Goal: Task Accomplishment & Management: Use online tool/utility

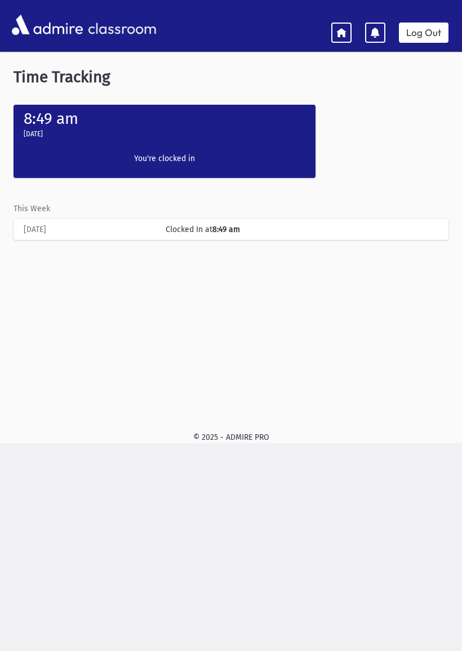
click at [428, 35] on link "Log Out" at bounding box center [424, 33] width 50 height 20
click at [422, 28] on link "Log Out" at bounding box center [424, 33] width 50 height 20
click at [418, 29] on link "Log Out" at bounding box center [424, 33] width 50 height 20
click at [417, 32] on link "Log Out" at bounding box center [424, 33] width 50 height 20
click at [419, 33] on link "Log Out" at bounding box center [424, 33] width 50 height 20
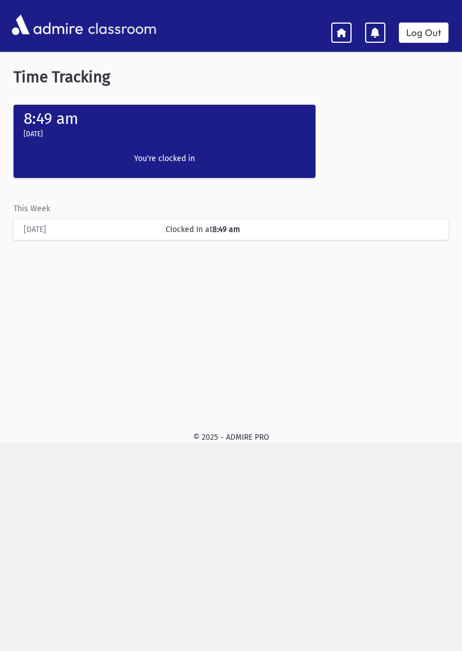
click at [426, 29] on link "Log Out" at bounding box center [424, 33] width 50 height 20
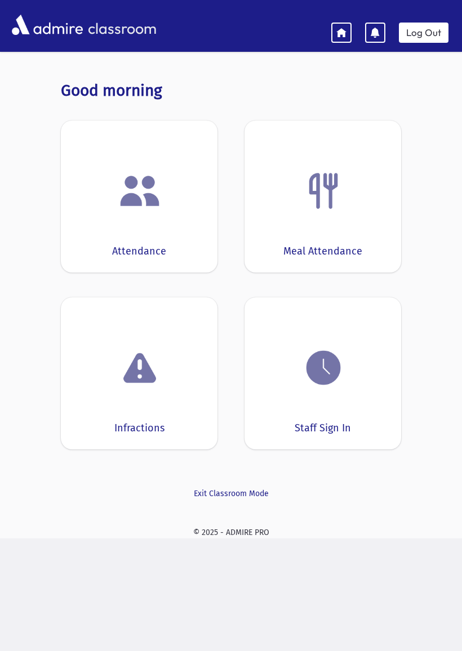
click at [343, 382] on img at bounding box center [323, 367] width 43 height 43
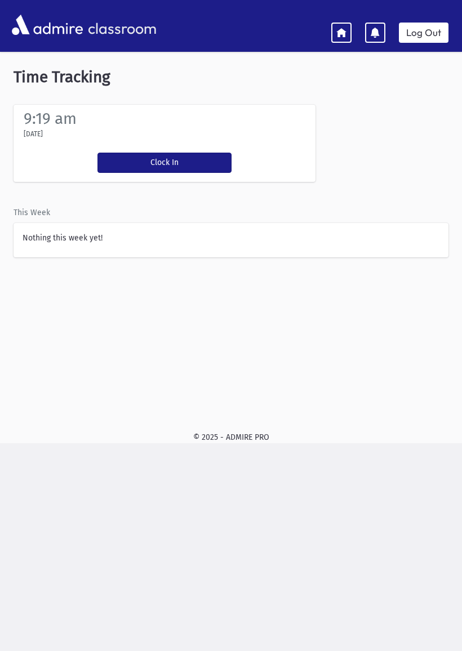
click at [187, 154] on button "Clock In" at bounding box center [164, 163] width 134 height 20
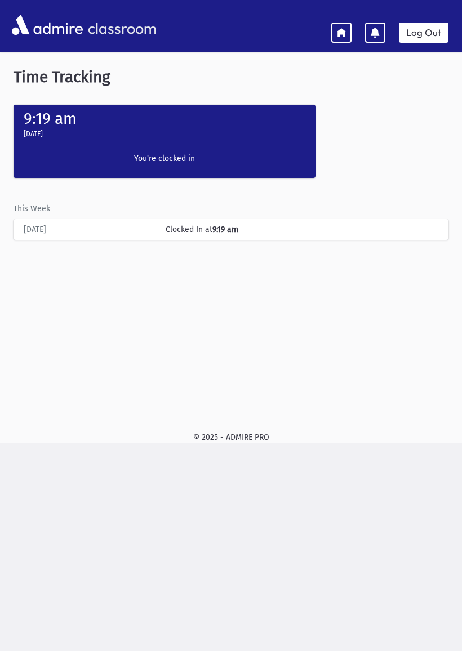
click at [342, 34] on icon at bounding box center [341, 32] width 10 height 10
